Goal: Transaction & Acquisition: Purchase product/service

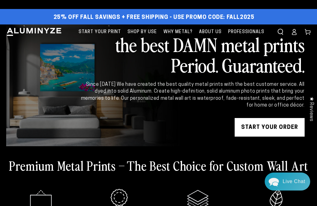
click at [277, 131] on link "START YOUR Order" at bounding box center [270, 127] width 70 height 19
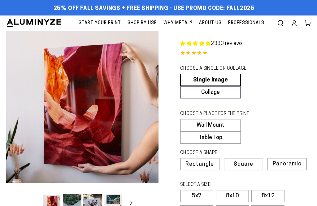
select select "**********"
click at [218, 78] on link "Single Image" at bounding box center [210, 80] width 61 height 12
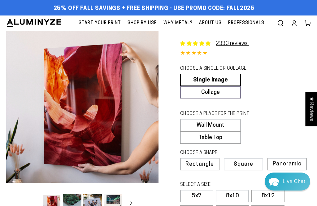
click at [217, 131] on label "Wall Mount" at bounding box center [210, 125] width 61 height 12
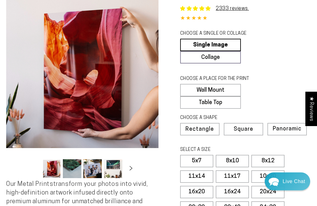
scroll to position [35, 0]
click at [204, 132] on span "Rectangle" at bounding box center [199, 130] width 28 height 6
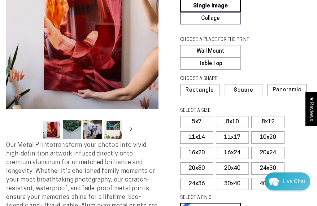
scroll to position [76, 0]
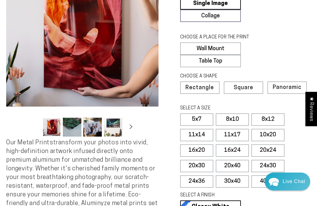
click at [199, 141] on label "11x14" at bounding box center [196, 135] width 33 height 12
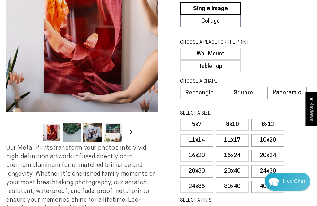
scroll to position [71, 0]
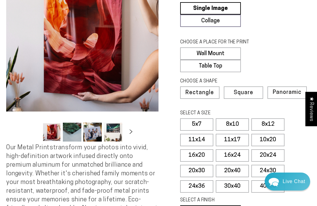
click at [131, 134] on icon "Slide right" at bounding box center [131, 131] width 8 height 4
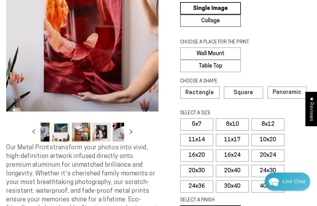
scroll to position [0, 60]
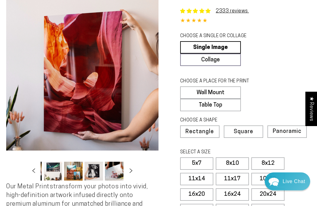
click at [113, 86] on button "Open media 1 in modal" at bounding box center [82, 74] width 152 height 152
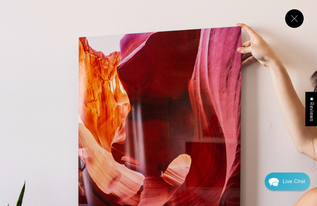
scroll to position [0, 0]
click at [293, 17] on button "Close" at bounding box center [294, 18] width 19 height 19
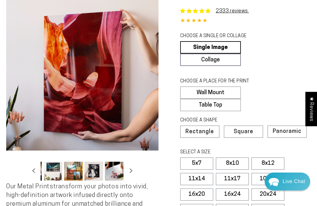
click at [56, 173] on button "Load image 4 in gallery view" at bounding box center [53, 171] width 19 height 19
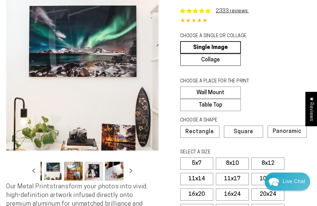
click at [72, 171] on button "Load image 5 in gallery view" at bounding box center [73, 171] width 19 height 19
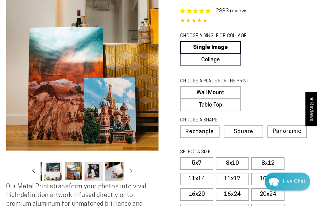
click at [91, 172] on button "Load image 6 in gallery view" at bounding box center [93, 171] width 19 height 19
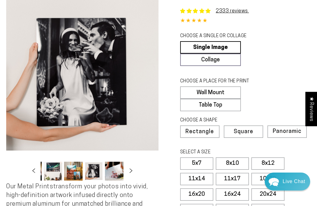
click at [111, 175] on button "Load image 7 in gallery view" at bounding box center [114, 171] width 19 height 19
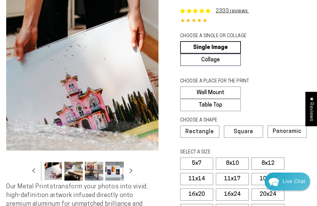
scroll to position [0, 121]
click at [76, 171] on button "Load image 8 in gallery view" at bounding box center [73, 171] width 19 height 19
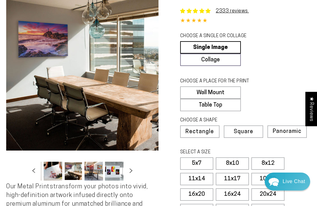
click at [94, 172] on button "Load image 9 in gallery view" at bounding box center [93, 171] width 19 height 19
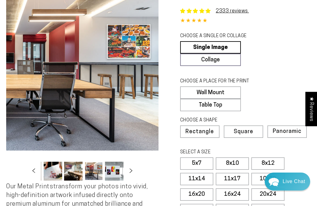
click at [110, 170] on button "Load image 10 in gallery view" at bounding box center [114, 171] width 19 height 19
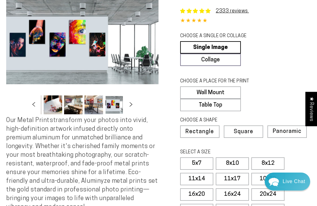
scroll to position [0, 183]
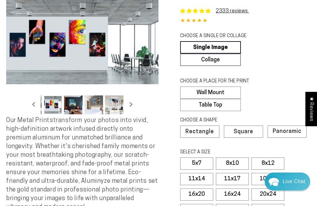
click at [115, 109] on button "Load image 13 in gallery view" at bounding box center [114, 104] width 19 height 19
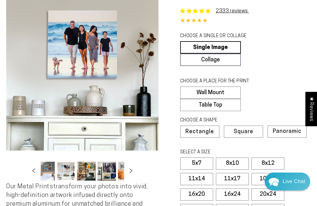
scroll to position [0, 244]
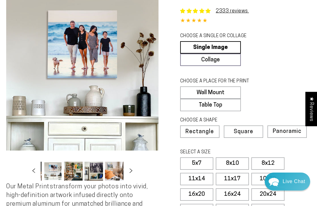
click at [114, 170] on button "Load image 16 in gallery view" at bounding box center [114, 171] width 19 height 19
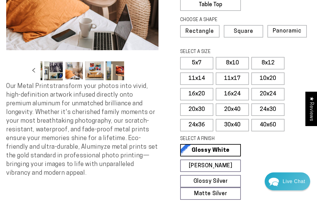
scroll to position [133, 0]
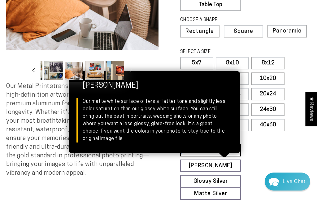
click at [213, 168] on link "Matte White Matte White Our matte white surface offers a flatter tone and sligh…" at bounding box center [210, 165] width 61 height 12
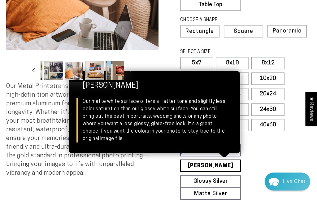
click at [213, 187] on link "Glossy Silver Glossy Silver Our silver gloss produces uniquely luminous prints …" at bounding box center [210, 181] width 61 height 12
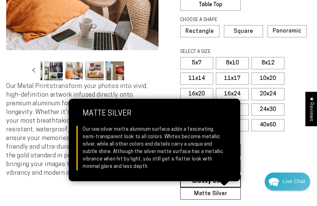
click at [225, 200] on link "Matte Silver Matte Silver Our raw silver matte aluminum surface adds a fascinat…" at bounding box center [210, 193] width 61 height 12
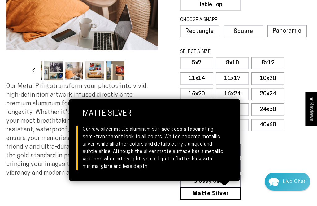
click at [263, 169] on fieldset "SELECT A FINISH Learn more Glossy White Glossy White Our bright white glossy su…" at bounding box center [243, 168] width 127 height 64
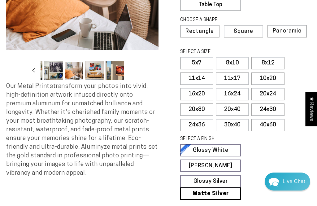
click at [215, 155] on link "Glossy White Glossy White Our bright white glossy surface increases color satur…" at bounding box center [210, 150] width 61 height 12
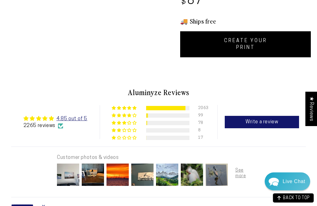
scroll to position [361, 0]
click at [244, 49] on link "CREATE YOUR PRINT" at bounding box center [245, 44] width 131 height 26
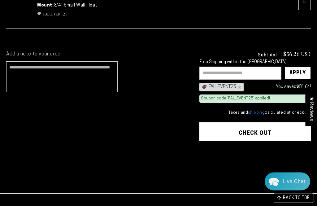
scroll to position [121, 0]
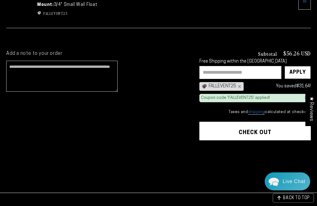
click at [264, 131] on button "Check out" at bounding box center [254, 131] width 111 height 19
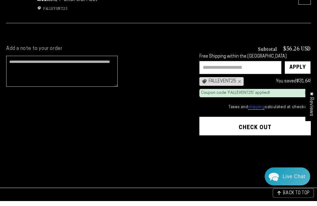
scroll to position [142, 0]
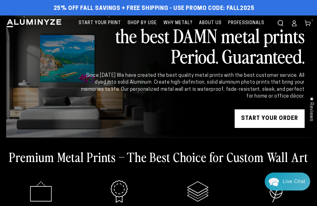
click at [270, 117] on link "START YOUR Order" at bounding box center [270, 118] width 70 height 19
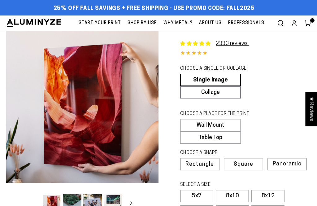
select select "**********"
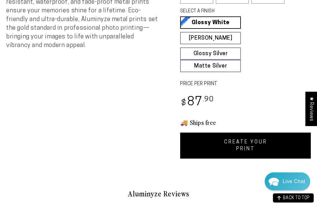
scroll to position [273, 0]
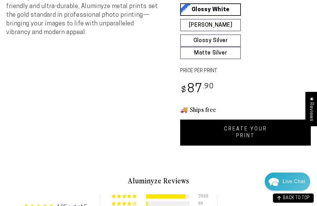
click at [260, 138] on link "CREATE YOUR PRINT" at bounding box center [245, 132] width 131 height 26
